Goal: Task Accomplishment & Management: Use online tool/utility

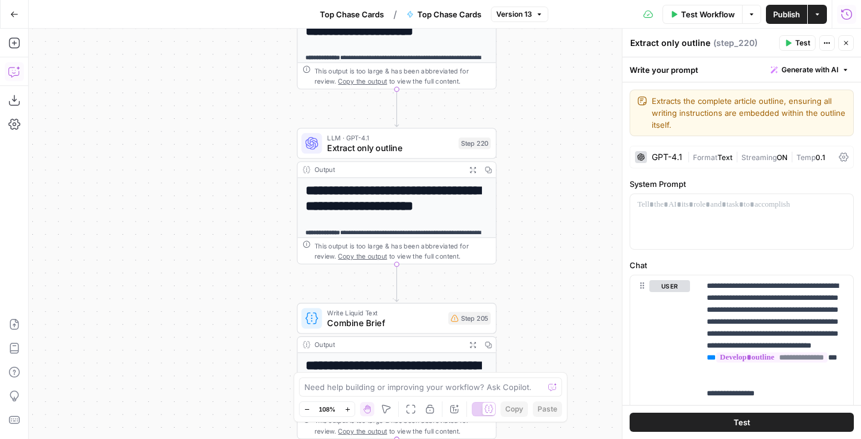
drag, startPoint x: 0, startPoint y: 0, endPoint x: 544, endPoint y: 163, distance: 567.6
click at [544, 163] on div "Workflow Set Inputs Inputs Google Search Perform Google Search Step 51 Output E…" at bounding box center [445, 234] width 832 height 411
click at [558, 118] on div "Workflow Set Inputs Inputs Google Search Perform Google Search Step 51 Output E…" at bounding box center [445, 234] width 832 height 411
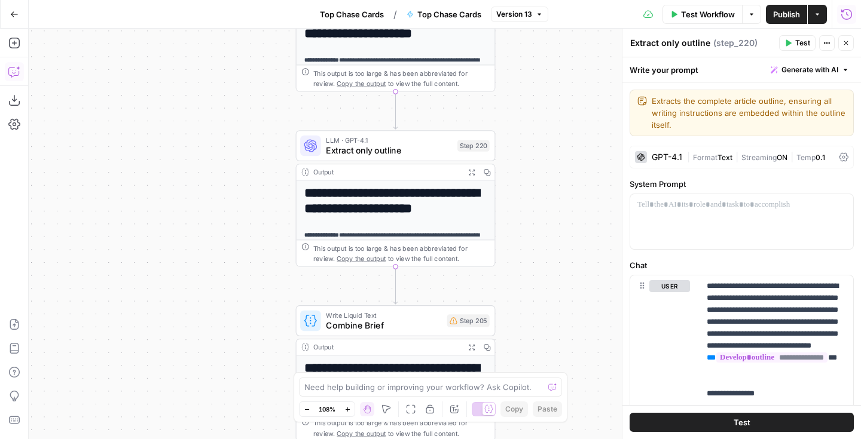
click at [850, 44] on button "Close" at bounding box center [846, 43] width 16 height 16
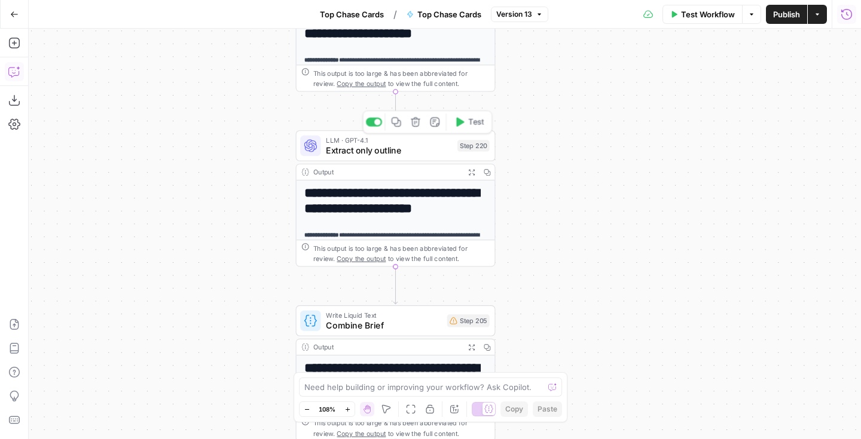
click at [412, 150] on span "Extract only outline" at bounding box center [389, 150] width 126 height 13
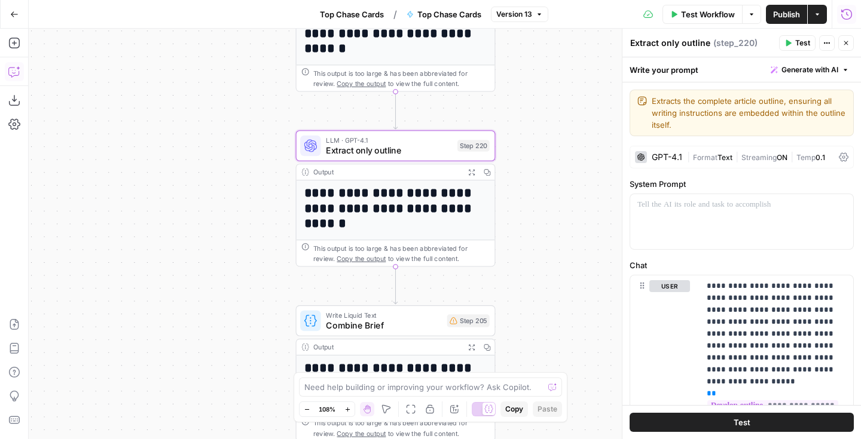
click at [848, 44] on icon "button" at bounding box center [845, 42] width 7 height 7
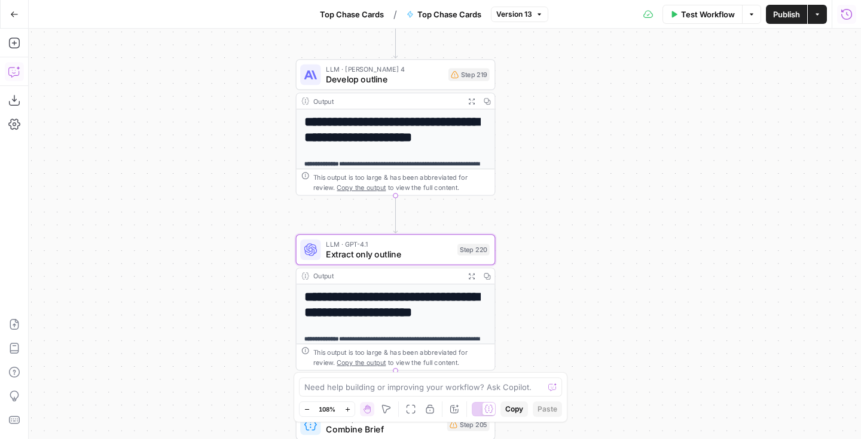
drag, startPoint x: 569, startPoint y: 74, endPoint x: 569, endPoint y: 177, distance: 104.0
click at [569, 177] on div "Workflow Set Inputs Inputs Google Search Perform Google Search Step 51 Output E…" at bounding box center [445, 234] width 832 height 411
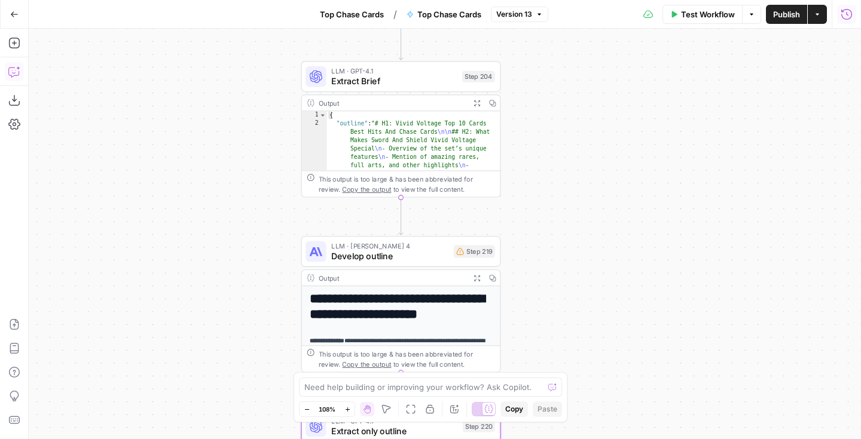
drag, startPoint x: 568, startPoint y: 130, endPoint x: 573, endPoint y: 307, distance: 177.0
click at [573, 307] on div "Workflow Set Inputs Inputs Google Search Perform Google Search Step 51 Output E…" at bounding box center [445, 234] width 832 height 411
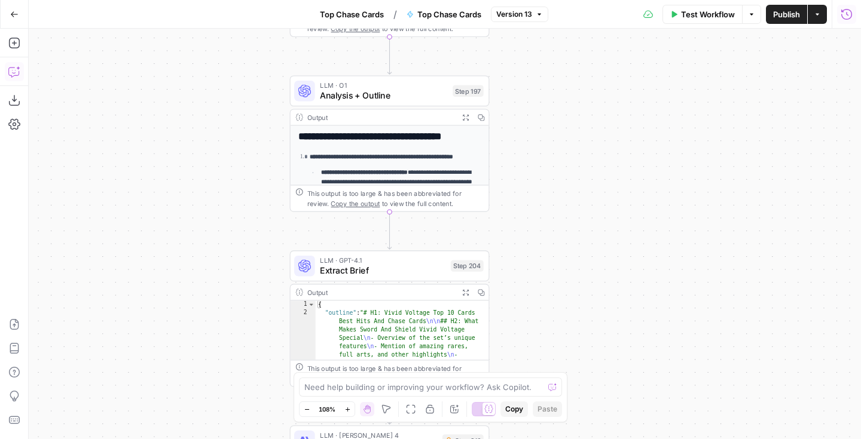
drag, startPoint x: 565, startPoint y: 139, endPoint x: 553, endPoint y: 329, distance: 189.8
click at [553, 329] on div "Workflow Set Inputs Inputs Google Search Perform Google Search Step 51 Output E…" at bounding box center [445, 234] width 832 height 411
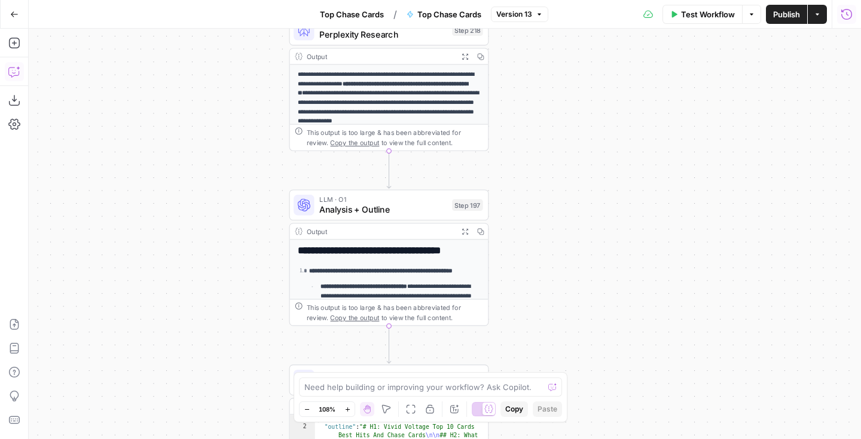
click at [558, 259] on div "Workflow Set Inputs Inputs Google Search Perform Google Search Step 51 Output E…" at bounding box center [445, 234] width 832 height 411
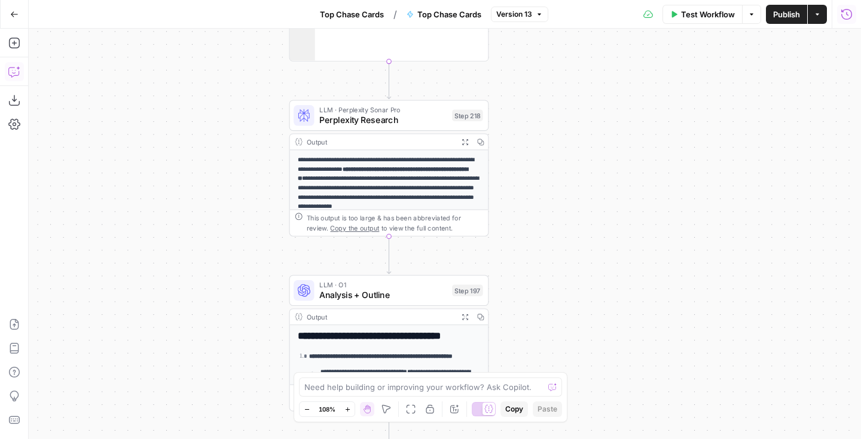
drag, startPoint x: 555, startPoint y: 160, endPoint x: 555, endPoint y: 245, distance: 84.9
click at [555, 245] on div "Workflow Set Inputs Inputs Google Search Perform Google Search Step 51 Output E…" at bounding box center [445, 234] width 832 height 411
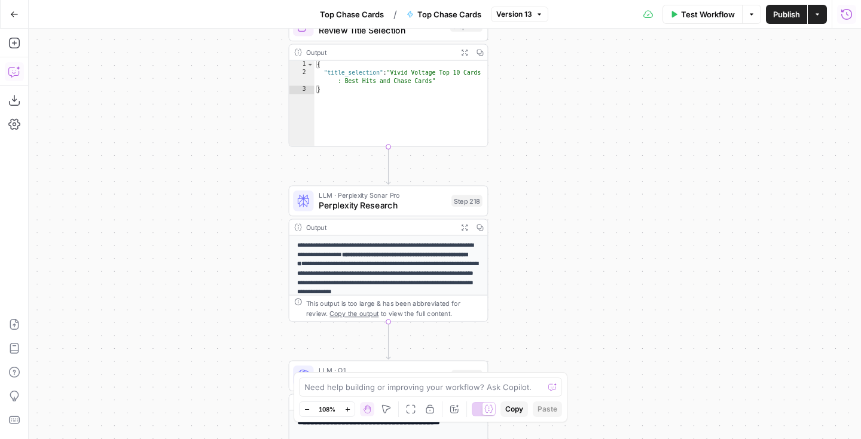
drag, startPoint x: 562, startPoint y: 133, endPoint x: 562, endPoint y: 218, distance: 85.5
click at [562, 218] on div "Workflow Set Inputs Inputs Google Search Perform Google Search Step 51 Output E…" at bounding box center [445, 234] width 832 height 411
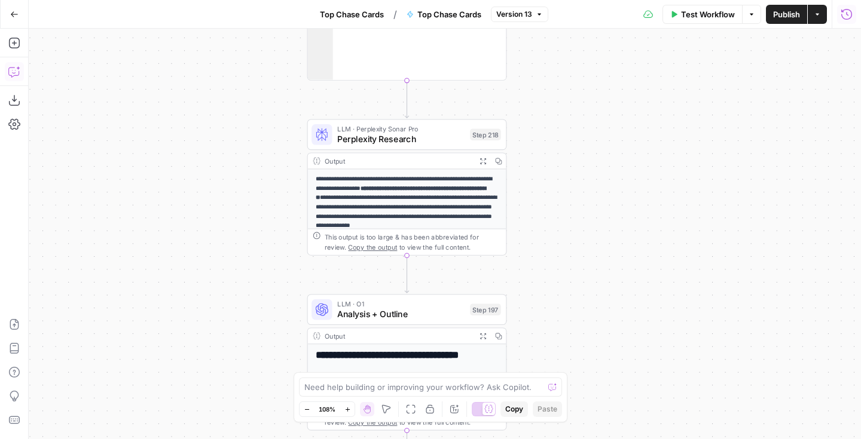
drag, startPoint x: 562, startPoint y: 218, endPoint x: 580, endPoint y: 152, distance: 68.3
click at [580, 152] on div "Workflow Set Inputs Inputs Google Search Perform Google Search Step 51 Output E…" at bounding box center [445, 234] width 832 height 411
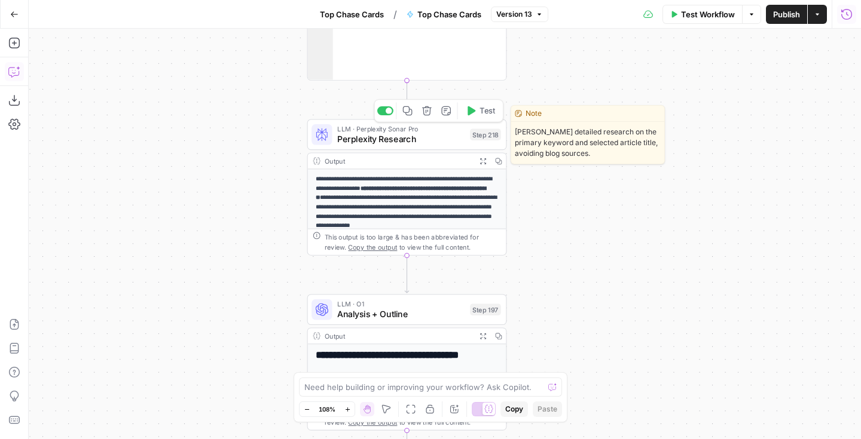
click at [428, 138] on span "Perplexity Research" at bounding box center [400, 139] width 127 height 13
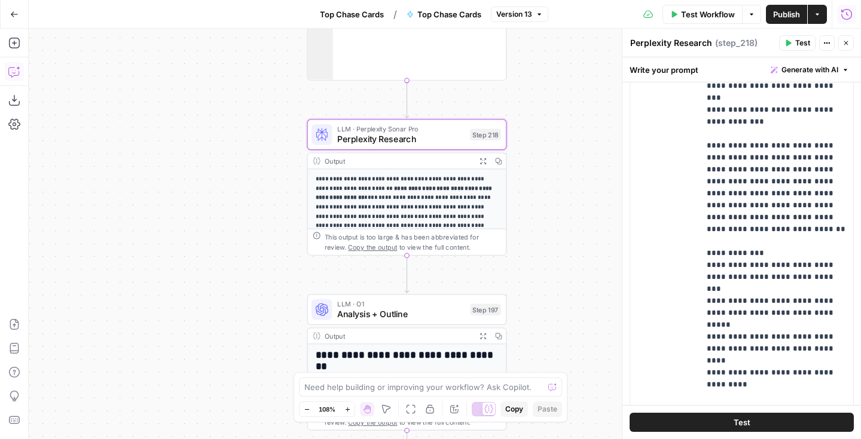
scroll to position [404, 0]
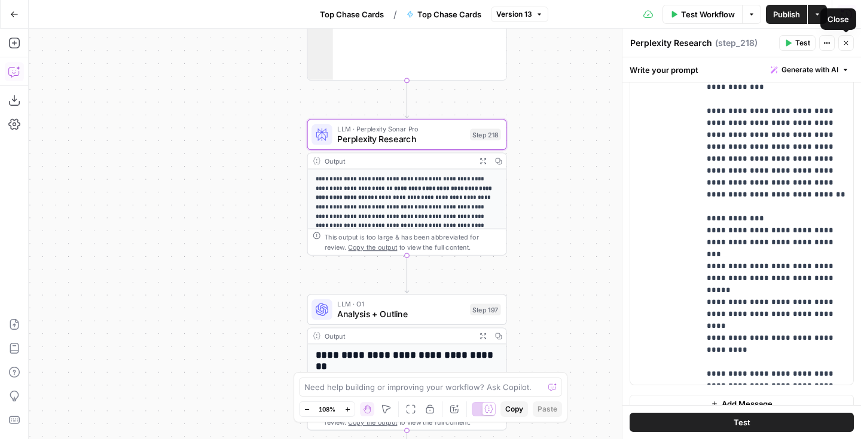
click at [841, 39] on button "Close" at bounding box center [846, 43] width 16 height 16
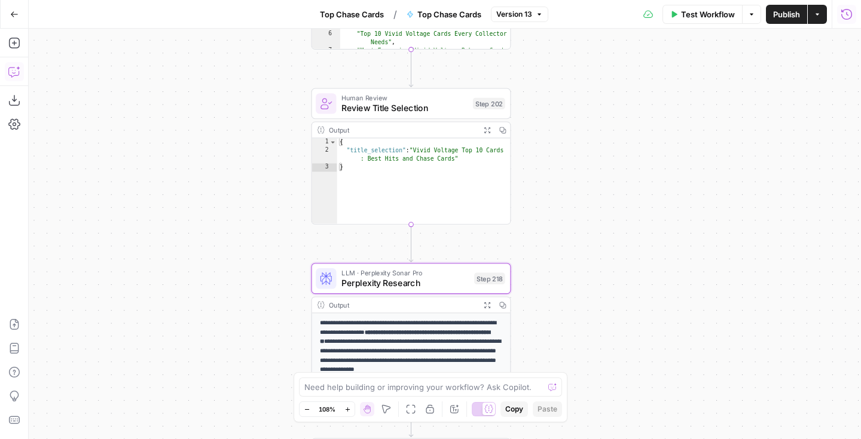
drag, startPoint x: 680, startPoint y: 137, endPoint x: 684, endPoint y: 281, distance: 144.1
click at [684, 281] on div "Workflow Set Inputs Inputs Google Search Perform Google Search Step 51 Output E…" at bounding box center [445, 234] width 832 height 411
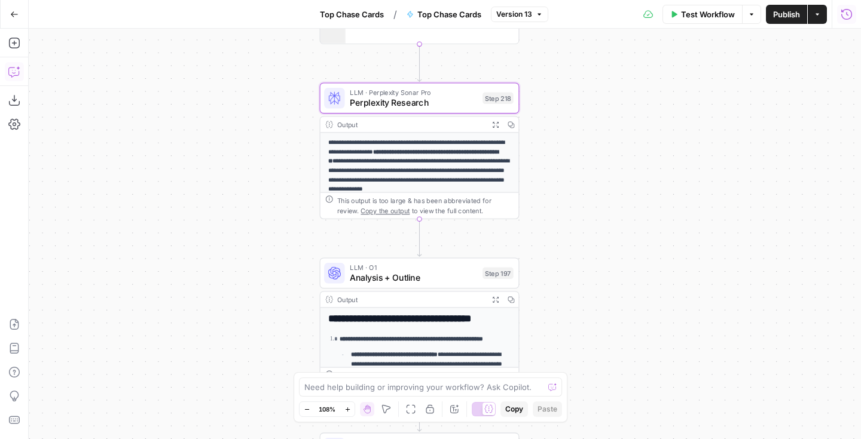
drag, startPoint x: 562, startPoint y: 316, endPoint x: 574, endPoint y: 120, distance: 196.4
click at [574, 110] on div "Workflow Set Inputs Inputs Google Search Perform Google Search Step 51 Output E…" at bounding box center [445, 234] width 832 height 411
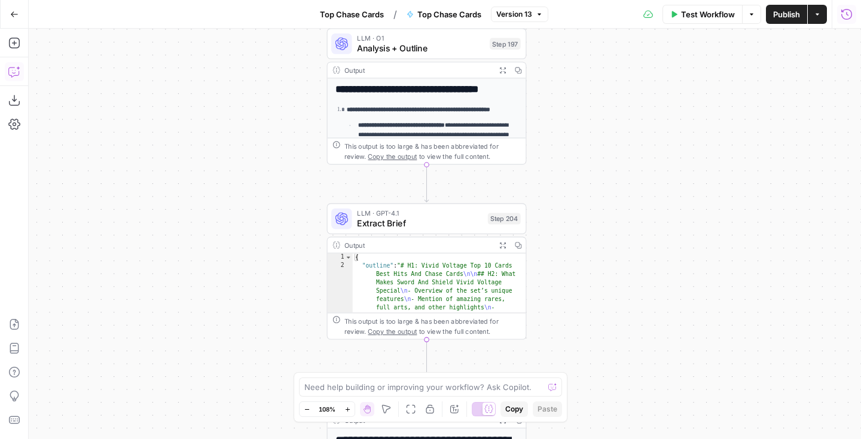
drag, startPoint x: 577, startPoint y: 285, endPoint x: 572, endPoint y: 127, distance: 158.4
click at [581, 78] on div "Workflow Set Inputs Inputs Google Search Perform Google Search Step 51 Output E…" at bounding box center [445, 234] width 832 height 411
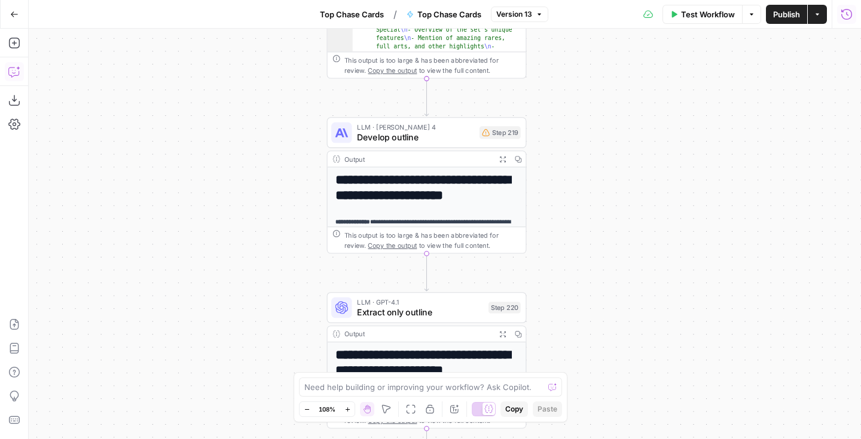
drag, startPoint x: 572, startPoint y: 35, endPoint x: 572, endPoint y: 69, distance: 33.5
click at [572, 36] on div "Workflow Set Inputs Inputs Google Search Perform Google Search Step 51 Output E…" at bounding box center [445, 234] width 832 height 411
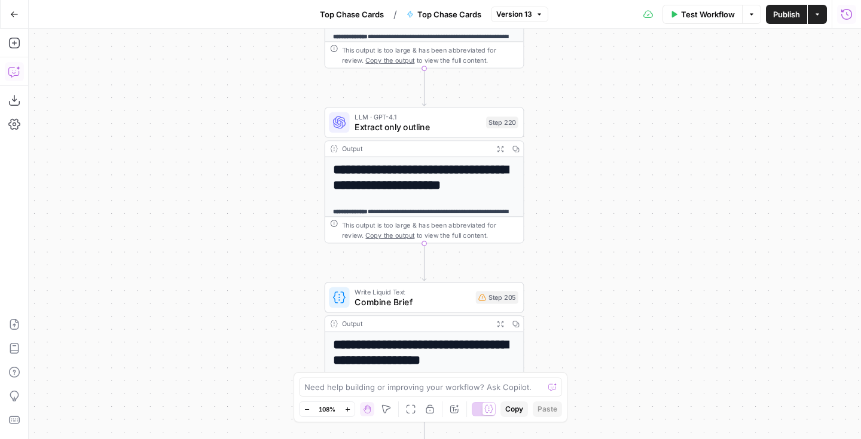
drag, startPoint x: 570, startPoint y: 94, endPoint x: 570, endPoint y: 122, distance: 27.5
click at [570, 95] on div "Workflow Set Inputs Inputs Google Search Perform Google Search Step 51 Output E…" at bounding box center [445, 234] width 832 height 411
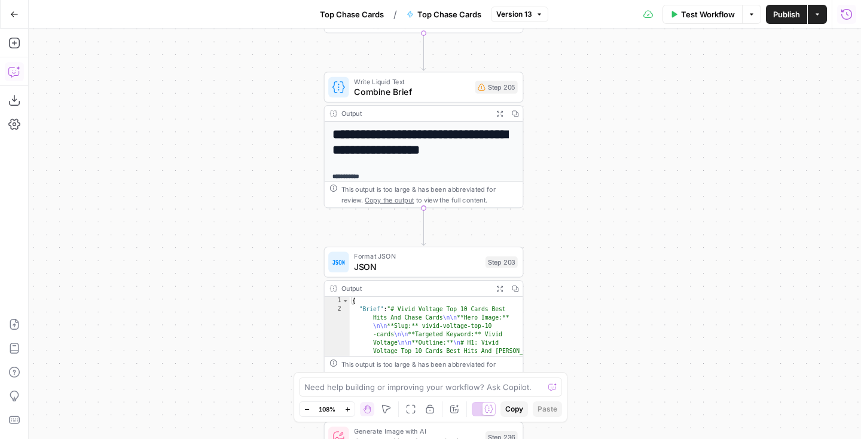
drag, startPoint x: 569, startPoint y: 101, endPoint x: 575, endPoint y: 154, distance: 53.5
click at [569, 101] on div "Workflow Set Inputs Inputs Google Search Perform Google Search Step 51 Output E…" at bounding box center [445, 234] width 832 height 411
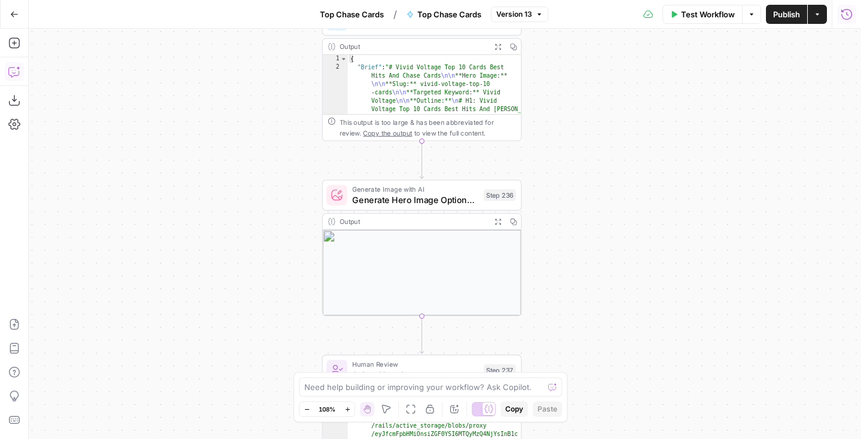
drag, startPoint x: 578, startPoint y: 274, endPoint x: 572, endPoint y: 88, distance: 185.3
click at [572, 66] on div "Workflow Set Inputs Inputs Google Search Perform Google Search Step 51 Output E…" at bounding box center [445, 234] width 832 height 411
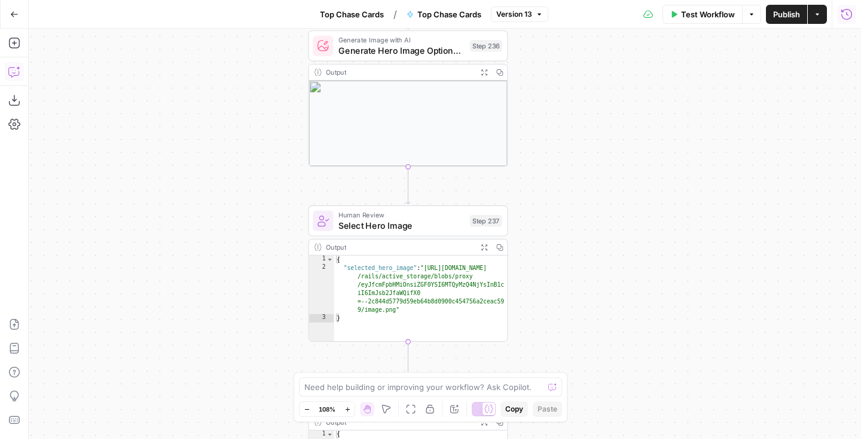
drag, startPoint x: 582, startPoint y: 197, endPoint x: 572, endPoint y: 15, distance: 182.5
click at [572, 13] on div "Go Back Top Chase Cards / Top Chase Cards Version 13 Test Workflow Options Publ…" at bounding box center [430, 219] width 861 height 439
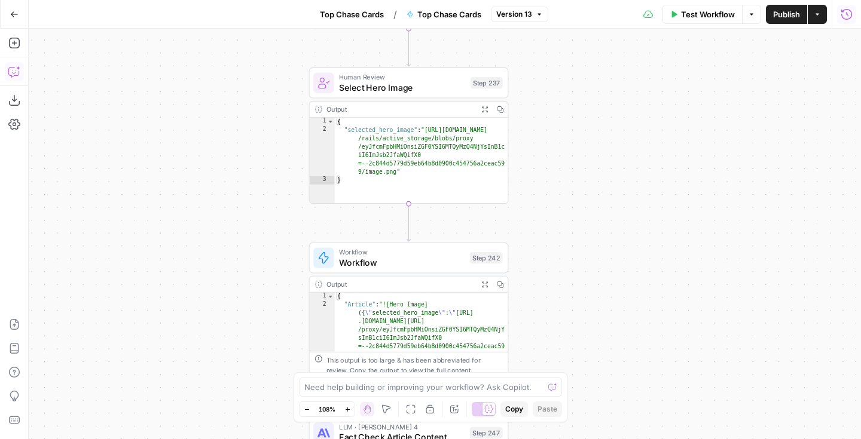
drag, startPoint x: 574, startPoint y: 100, endPoint x: 574, endPoint y: 64, distance: 35.9
click at [574, 64] on div "Workflow Set Inputs Inputs Google Search Perform Google Search Step 51 Output E…" at bounding box center [445, 234] width 832 height 411
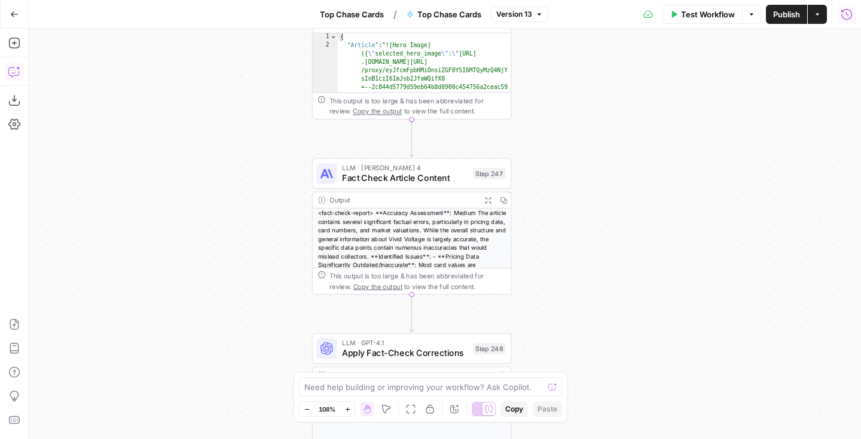
drag, startPoint x: 572, startPoint y: 302, endPoint x: 575, endPoint y: 44, distance: 258.2
click at [575, 44] on div "Workflow Set Inputs Inputs Google Search Perform Google Search Step 51 Output E…" at bounding box center [445, 234] width 832 height 411
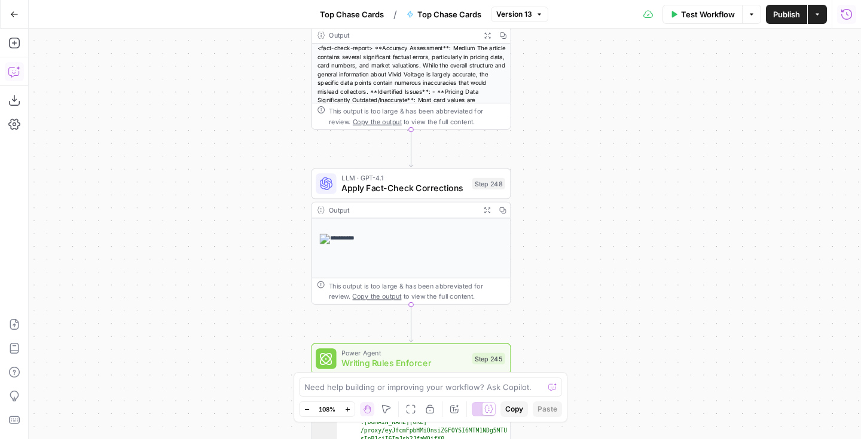
drag, startPoint x: 574, startPoint y: 71, endPoint x: 575, endPoint y: 61, distance: 9.6
click at [575, 61] on div "Workflow Set Inputs Inputs Google Search Perform Google Search Step 51 Output E…" at bounding box center [445, 234] width 832 height 411
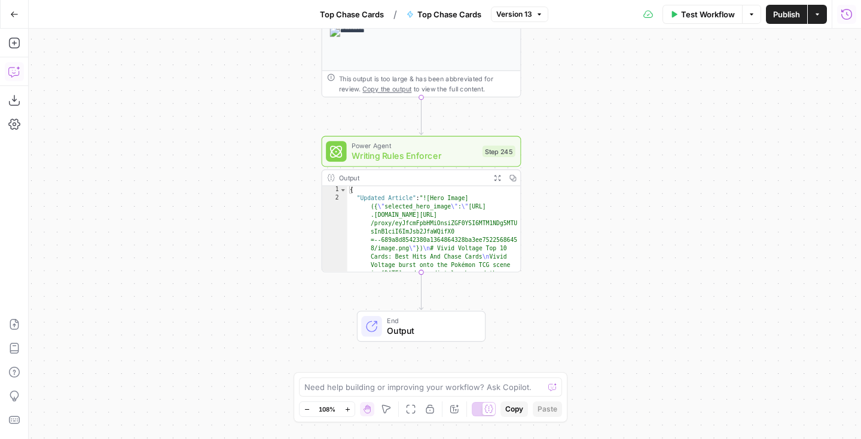
drag, startPoint x: 575, startPoint y: 234, endPoint x: 584, endPoint y: 26, distance: 208.2
click at [584, 26] on div "Go Back Top Chase Cards / Top Chase Cards Version 13 Test Workflow Options Publ…" at bounding box center [430, 219] width 861 height 439
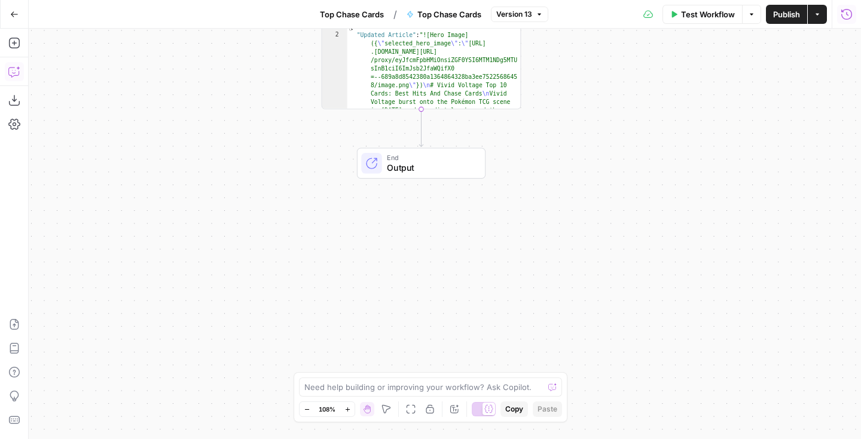
click at [586, 38] on div "Workflow Set Inputs Inputs Google Search Perform Google Search Step 51 Output E…" at bounding box center [445, 234] width 832 height 411
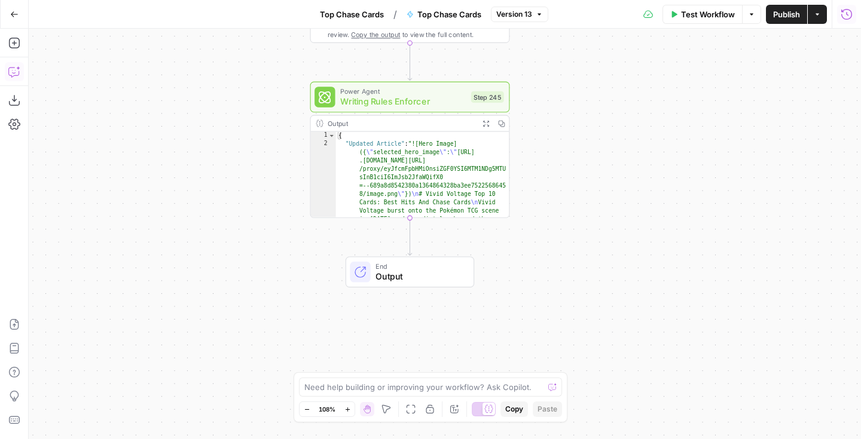
drag, startPoint x: 576, startPoint y: 212, endPoint x: 565, endPoint y: 321, distance: 109.9
click at [565, 321] on div "Workflow Set Inputs Inputs Google Search Perform Google Search Step 51 Output E…" at bounding box center [445, 234] width 832 height 411
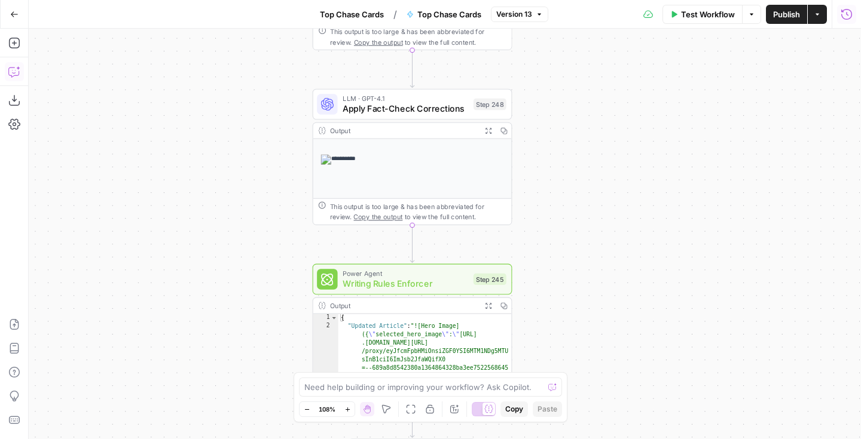
drag, startPoint x: 541, startPoint y: 177, endPoint x: 544, endPoint y: 274, distance: 96.8
click at [544, 274] on div "Workflow Set Inputs Inputs Google Search Perform Google Search Step 51 Output E…" at bounding box center [445, 234] width 832 height 411
click at [419, 112] on span "Apply Fact-Check Corrections" at bounding box center [404, 108] width 125 height 13
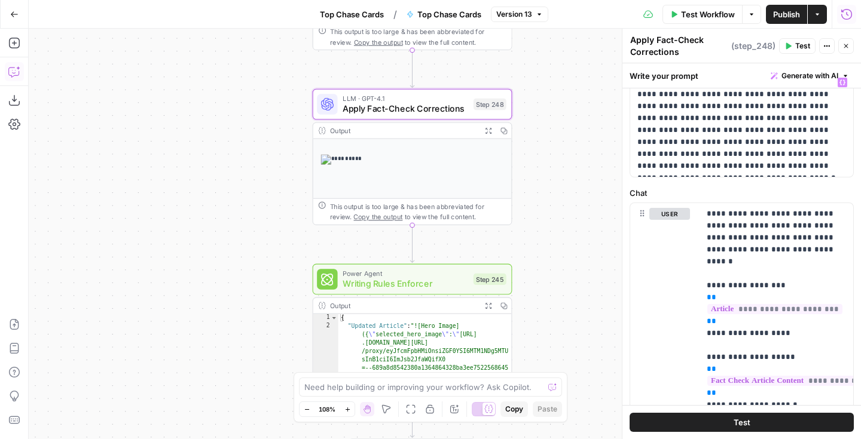
scroll to position [81, 0]
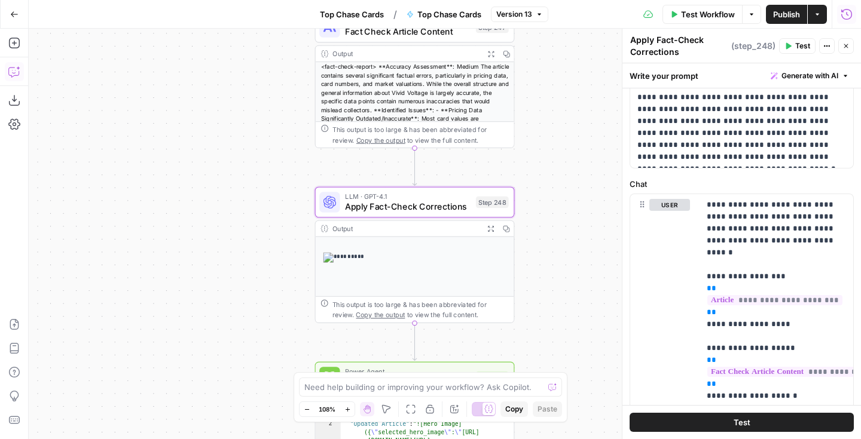
drag, startPoint x: 587, startPoint y: 117, endPoint x: 589, endPoint y: 216, distance: 98.6
click at [589, 216] on div "Workflow Set Inputs Inputs Google Search Perform Google Search Step 51 Output E…" at bounding box center [445, 234] width 832 height 411
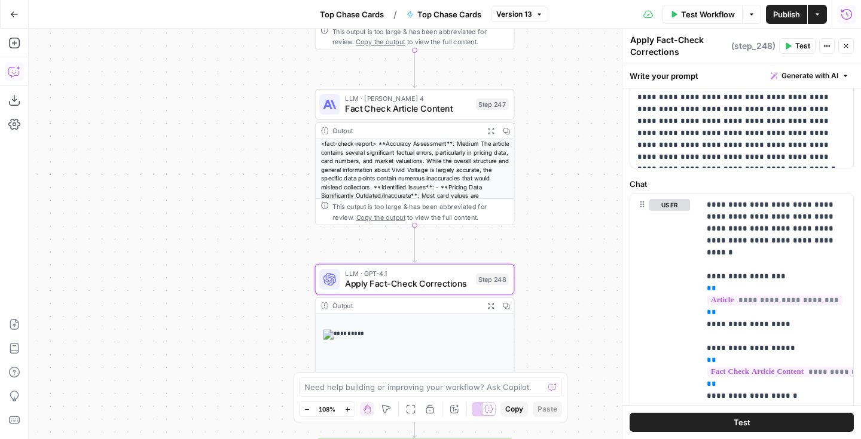
click at [572, 218] on div "Workflow Set Inputs Inputs Google Search Perform Google Search Step 51 Output E…" at bounding box center [445, 234] width 832 height 411
click at [436, 112] on span "Fact Check Article Content" at bounding box center [406, 107] width 125 height 13
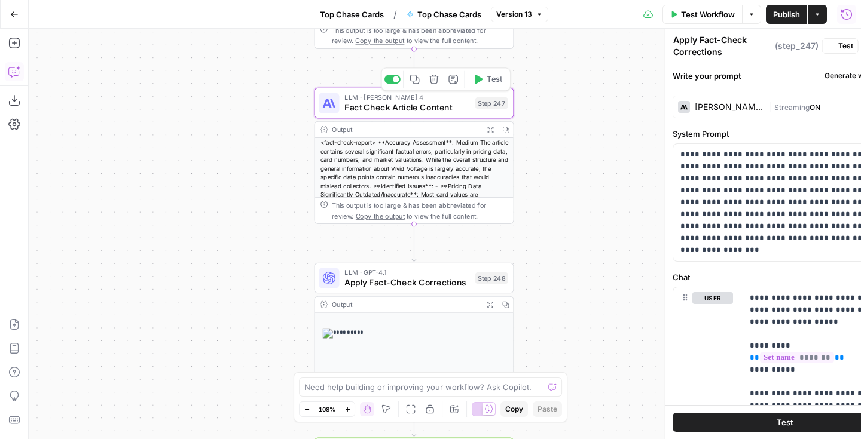
type textarea "Fact Check Article Content"
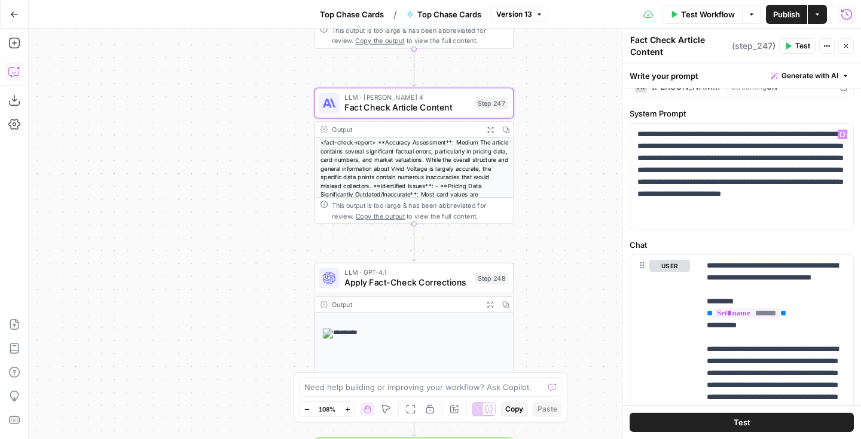
scroll to position [25, 0]
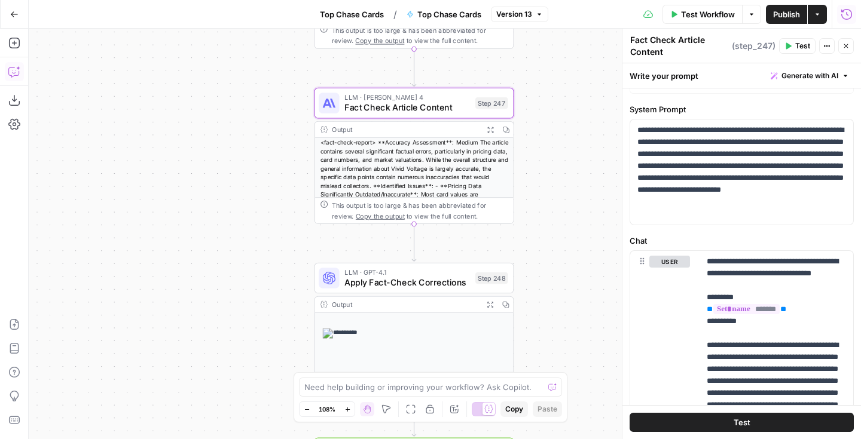
click at [849, 48] on button "Close" at bounding box center [846, 46] width 16 height 16
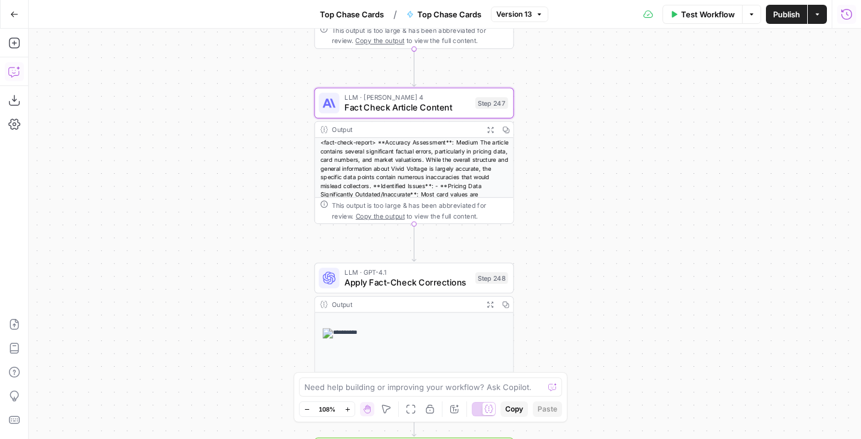
click at [814, 17] on button "Actions" at bounding box center [816, 14] width 19 height 19
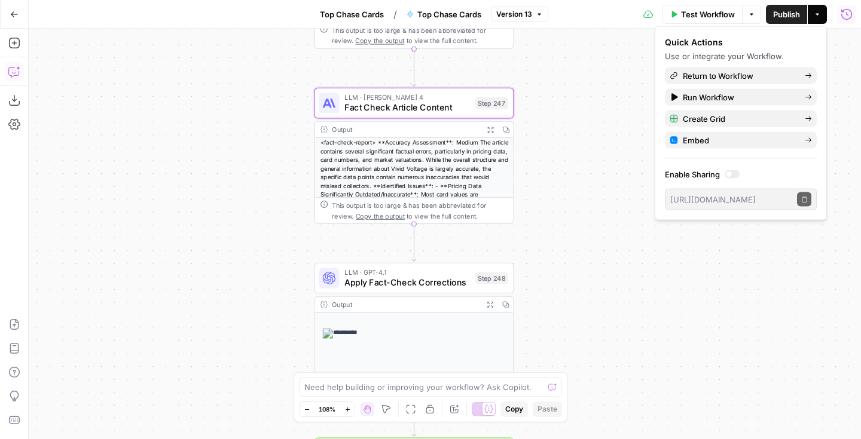
click at [814, 17] on button "Actions" at bounding box center [816, 14] width 19 height 19
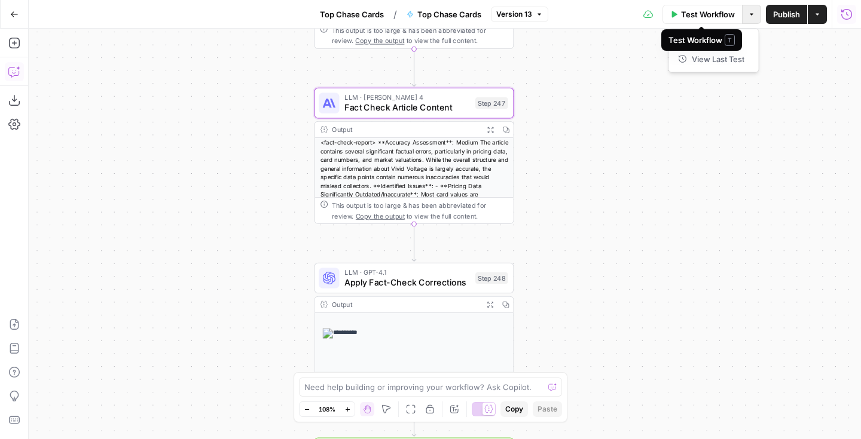
click at [748, 17] on icon "button" at bounding box center [751, 14] width 7 height 7
click at [841, 14] on icon "button" at bounding box center [846, 13] width 11 height 11
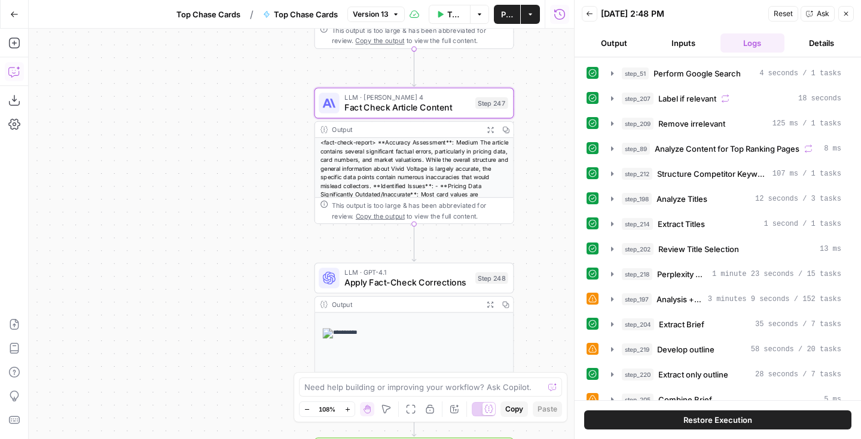
click at [591, 4] on header "Back [DATE] 2:48 PM Reset Ask Close Output Inputs Logs Details" at bounding box center [717, 28] width 286 height 57
click at [588, 19] on button "Back" at bounding box center [589, 14] width 16 height 16
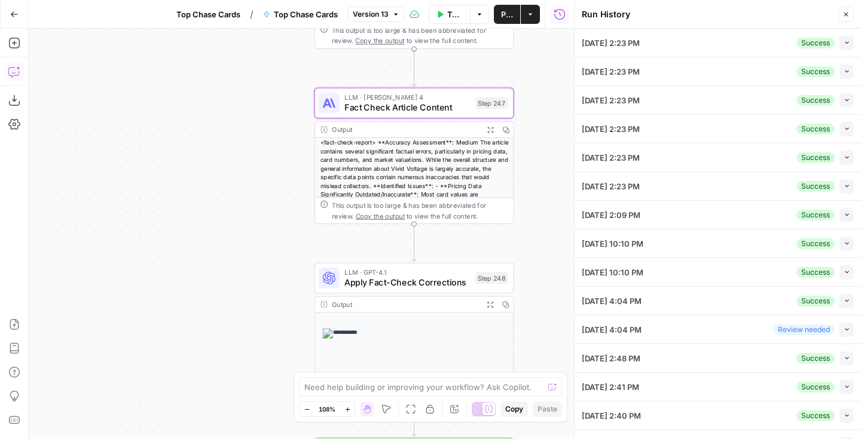
click at [843, 47] on button "Collapse" at bounding box center [846, 43] width 14 height 14
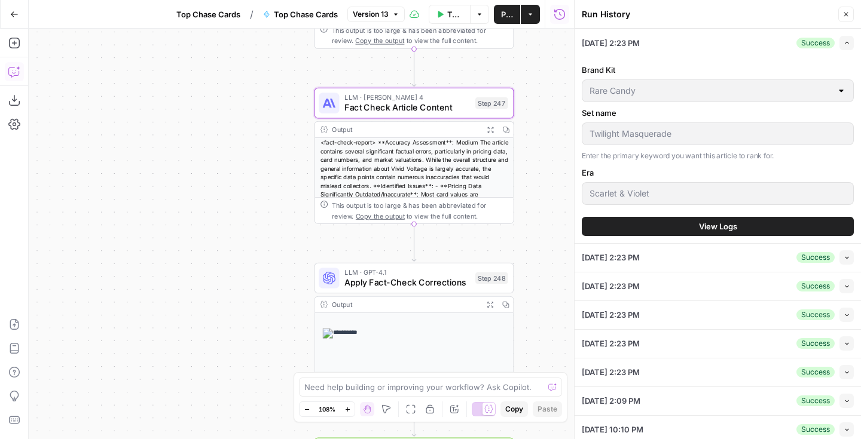
click at [705, 225] on span "View Logs" at bounding box center [718, 227] width 38 height 12
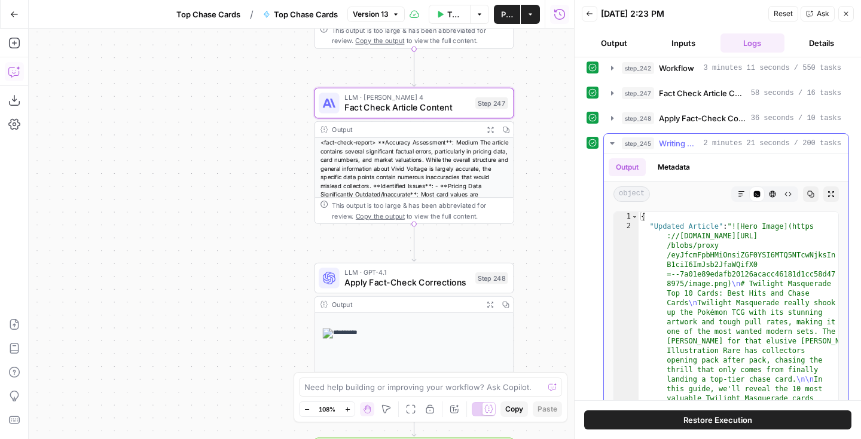
scroll to position [425, 0]
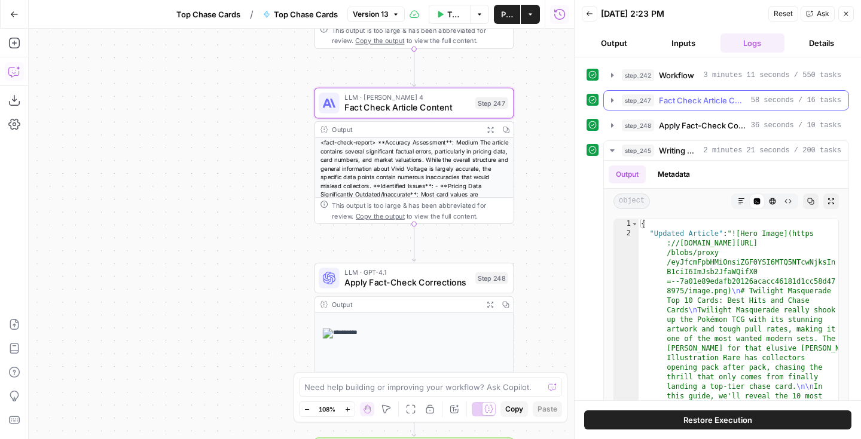
click at [614, 105] on icon "button" at bounding box center [612, 101] width 10 height 10
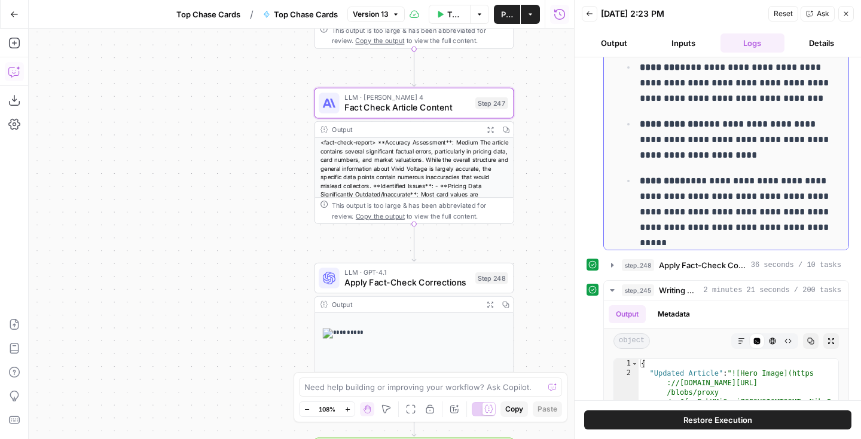
scroll to position [599, 0]
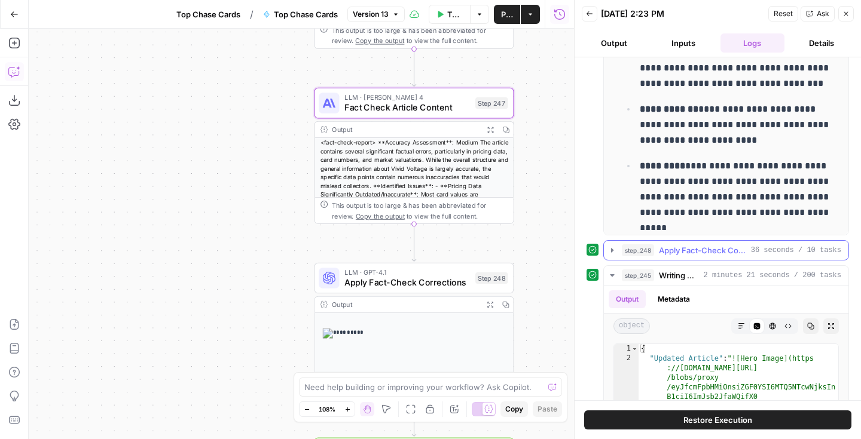
click at [613, 253] on icon "button" at bounding box center [612, 251] width 10 height 10
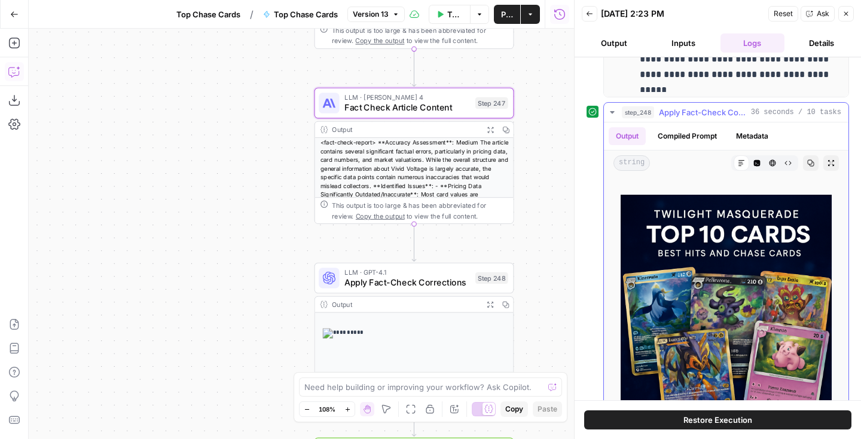
scroll to position [0, 0]
